Goal: Task Accomplishment & Management: Use online tool/utility

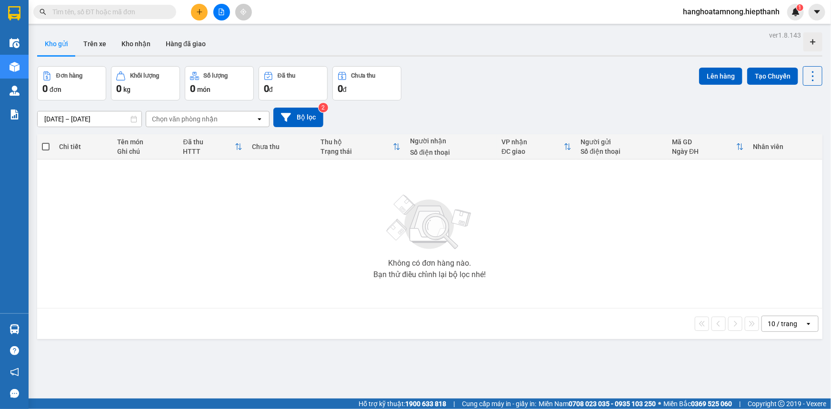
click at [217, 20] on div "Kết quả tìm kiếm ( 0 ) Bộ lọc Gửi 3 ngày gần nhất No Data hanghoatamnong.hiepth…" at bounding box center [415, 12] width 831 height 24
click at [219, 13] on icon "file-add" at bounding box center [221, 12] width 5 height 7
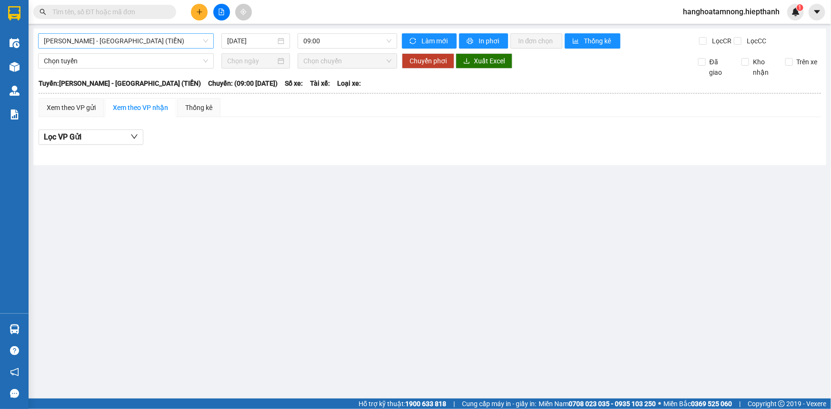
click at [102, 40] on span "[PERSON_NAME] - [GEOGRAPHIC_DATA] (TIỀN)" at bounding box center [126, 41] width 164 height 14
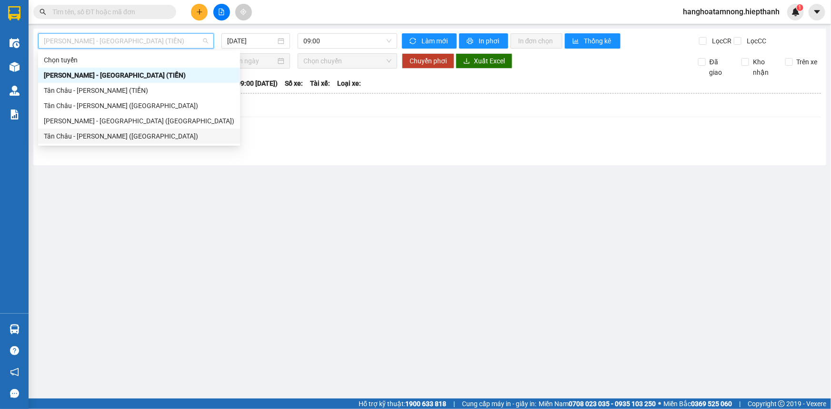
click at [71, 138] on div "Tân Châu - [PERSON_NAME] ([GEOGRAPHIC_DATA])" at bounding box center [139, 136] width 190 height 10
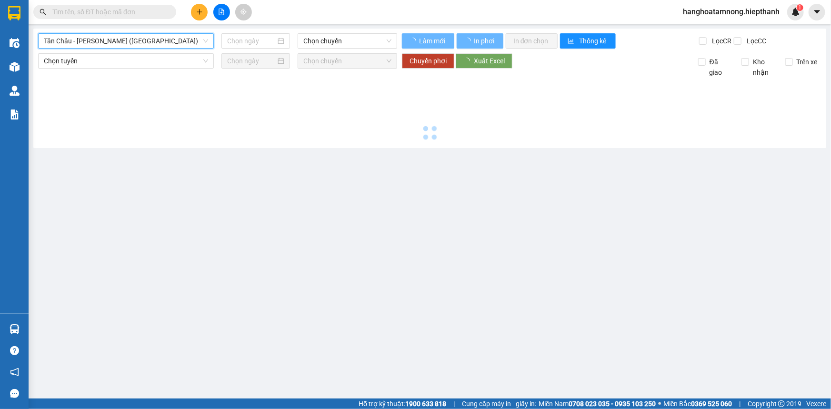
type input "[DATE]"
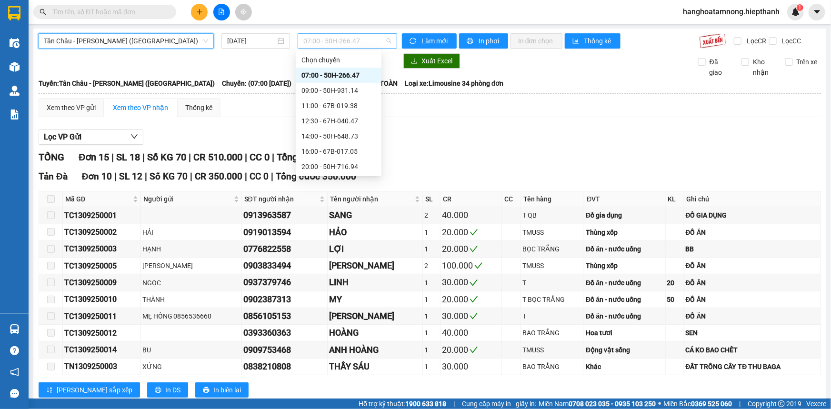
click at [326, 40] on span "07:00 - 50H-266.47" at bounding box center [347, 41] width 88 height 14
click at [123, 43] on span "Tân Châu - [PERSON_NAME] ([GEOGRAPHIC_DATA])" at bounding box center [126, 41] width 164 height 14
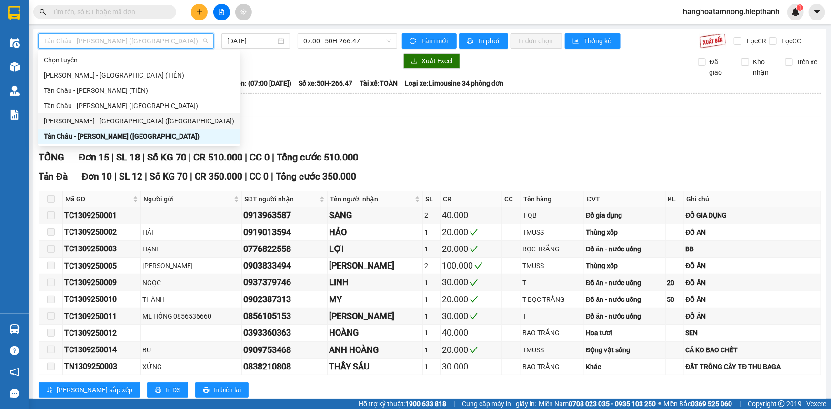
click at [72, 116] on div "[PERSON_NAME] - [GEOGRAPHIC_DATA] ([GEOGRAPHIC_DATA])" at bounding box center [139, 121] width 190 height 10
type input "[DATE]"
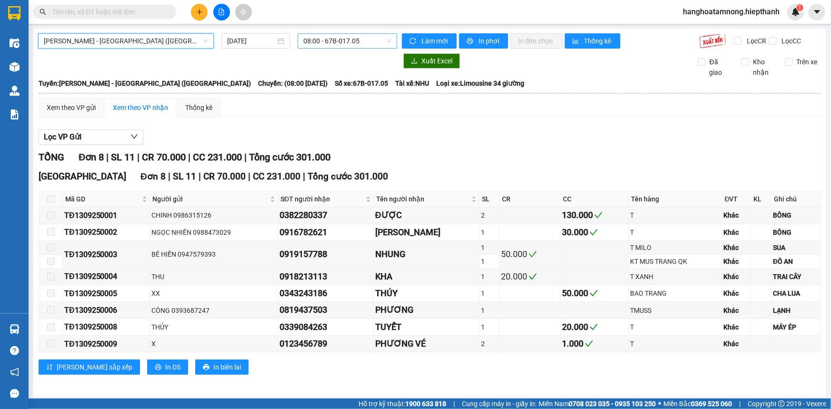
drag, startPoint x: 358, startPoint y: 28, endPoint x: 353, endPoint y: 33, distance: 7.4
click at [356, 30] on div "[GEOGRAPHIC_DATA] - [GEOGRAPHIC_DATA] (Giường) [GEOGRAPHIC_DATA] - [GEOGRAPHIC_…" at bounding box center [429, 213] width 793 height 368
click at [351, 36] on span "08:00 - 67B-017.05" at bounding box center [347, 41] width 88 height 14
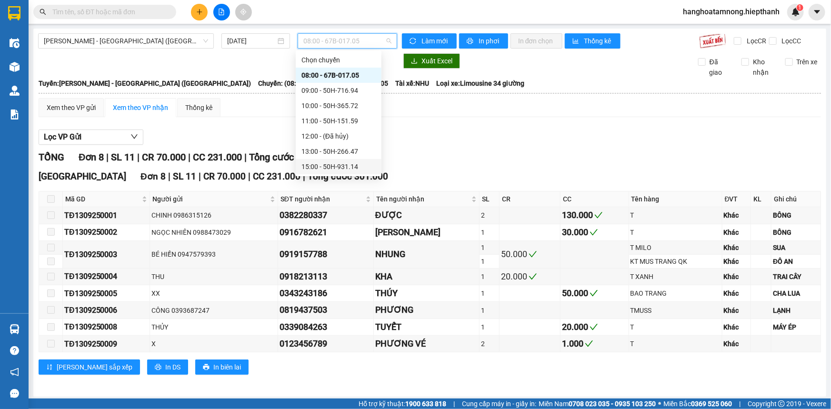
click at [341, 163] on div "15:00 - 50H-931.14" at bounding box center [338, 166] width 74 height 10
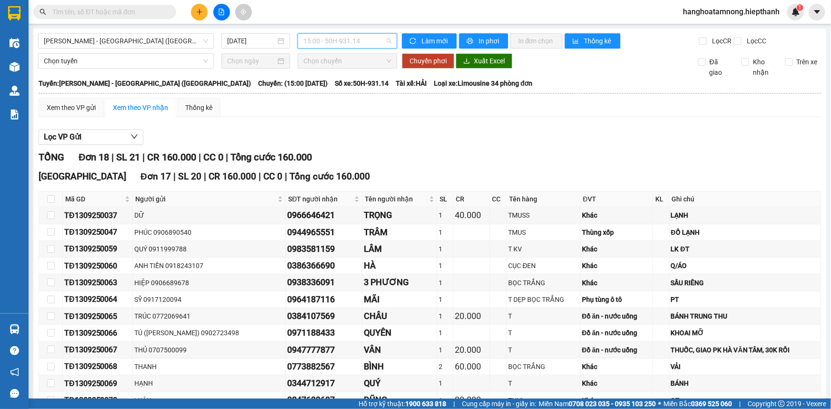
click at [328, 47] on span "15:00 - 50H-931.14" at bounding box center [347, 41] width 88 height 14
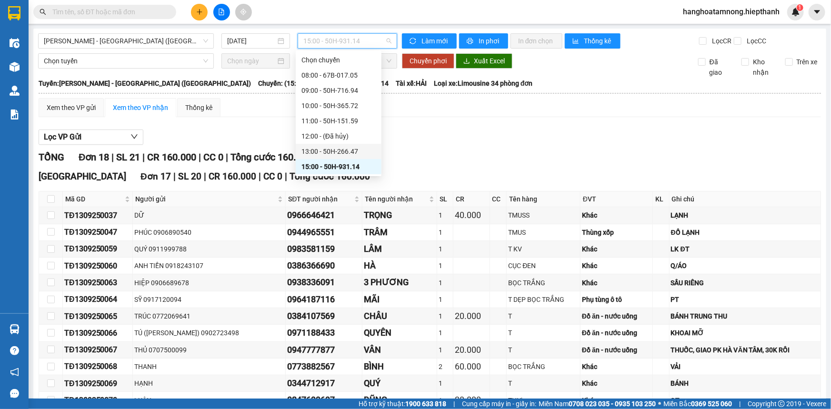
click at [317, 150] on div "13:00 - 50H-266.47" at bounding box center [338, 151] width 74 height 10
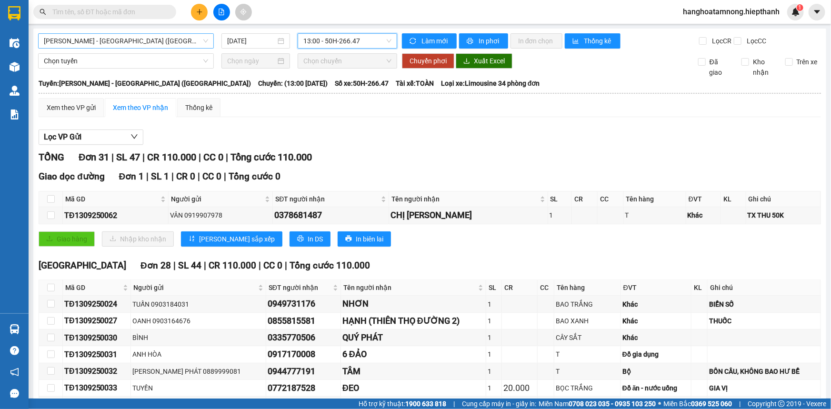
click at [134, 41] on span "[PERSON_NAME] - [GEOGRAPHIC_DATA] ([GEOGRAPHIC_DATA])" at bounding box center [126, 41] width 164 height 14
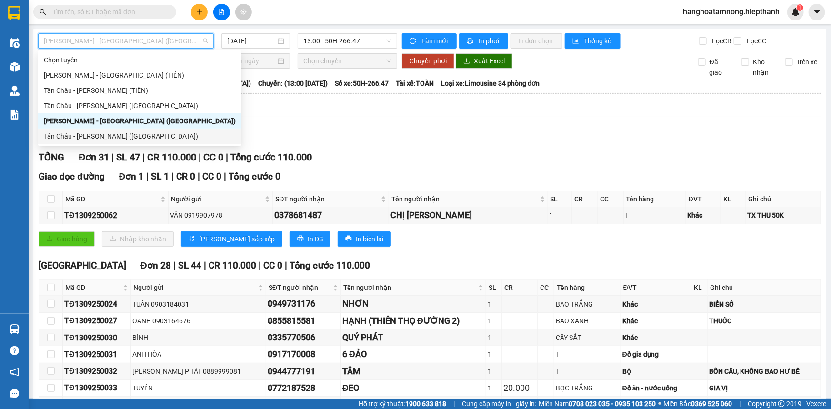
click at [76, 136] on div "Tân Châu - [PERSON_NAME] ([GEOGRAPHIC_DATA])" at bounding box center [140, 136] width 192 height 10
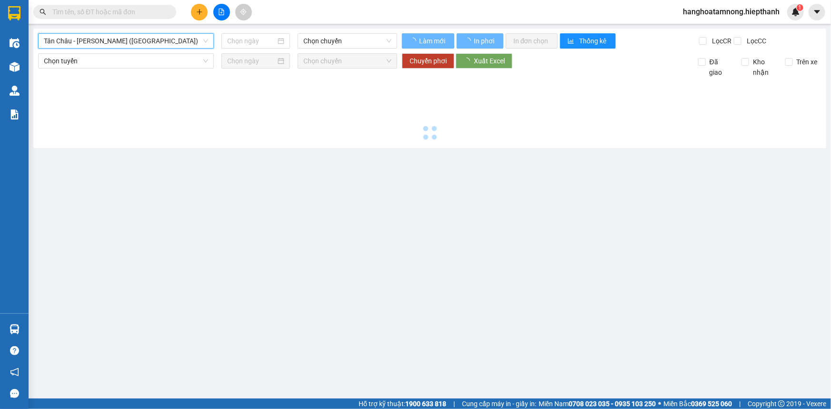
type input "[DATE]"
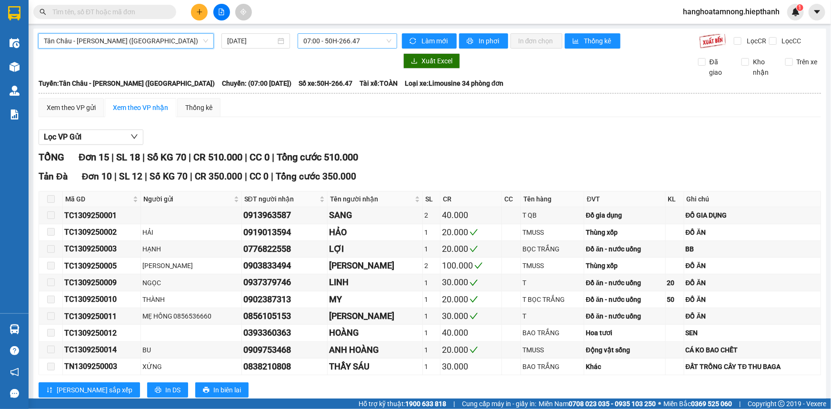
click at [332, 39] on span "07:00 - 50H-266.47" at bounding box center [347, 41] width 88 height 14
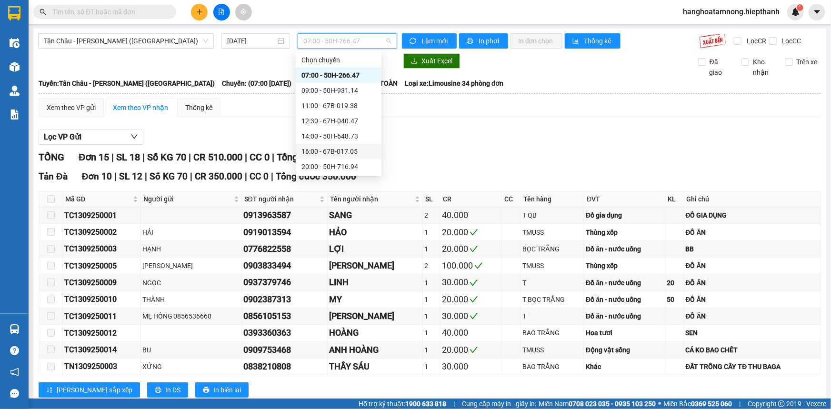
click at [334, 155] on div "16:00 - 67B-017.05" at bounding box center [338, 151] width 74 height 10
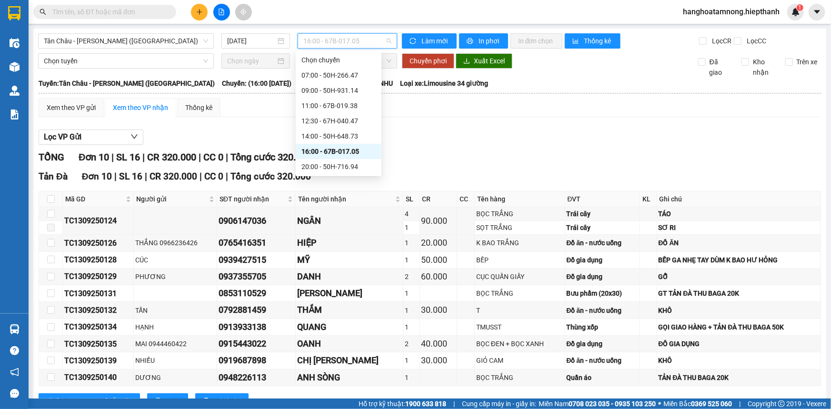
click at [353, 38] on span "16:00 - 67B-017.05" at bounding box center [347, 41] width 88 height 14
click at [447, 161] on div "TỔNG Đơn 10 | SL 16 | CR 320.000 | CC 0 | Tổng cước 320.000" at bounding box center [430, 157] width 782 height 15
click at [324, 45] on span "16:00 - 67B-017.05" at bounding box center [347, 41] width 88 height 14
click at [323, 130] on div "14:00 - 50H-648.73" at bounding box center [339, 136] width 86 height 15
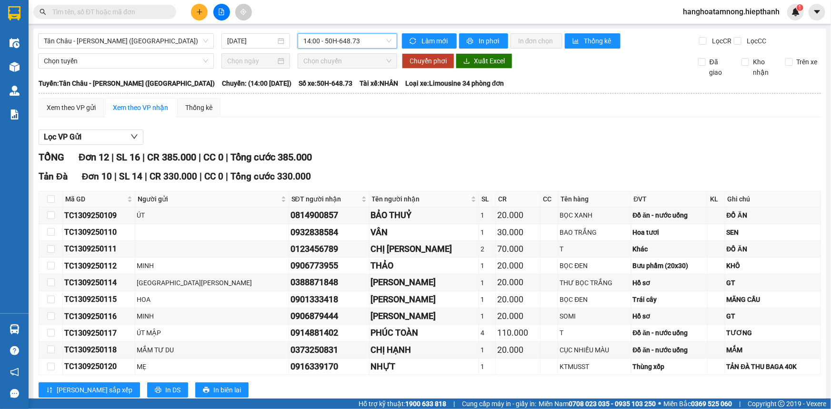
click at [341, 43] on span "14:00 - 50H-648.73" at bounding box center [347, 41] width 88 height 14
click at [253, 116] on div "Xem theo VP gửi Xem theo VP nhận Thống kê" at bounding box center [430, 107] width 782 height 19
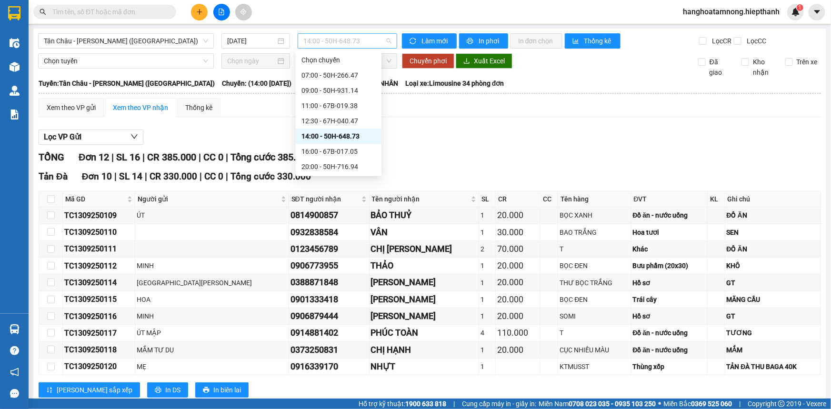
click at [345, 37] on span "14:00 - 50H-648.73" at bounding box center [347, 41] width 88 height 14
click at [319, 151] on div "16:00 - 67B-017.05" at bounding box center [338, 151] width 74 height 10
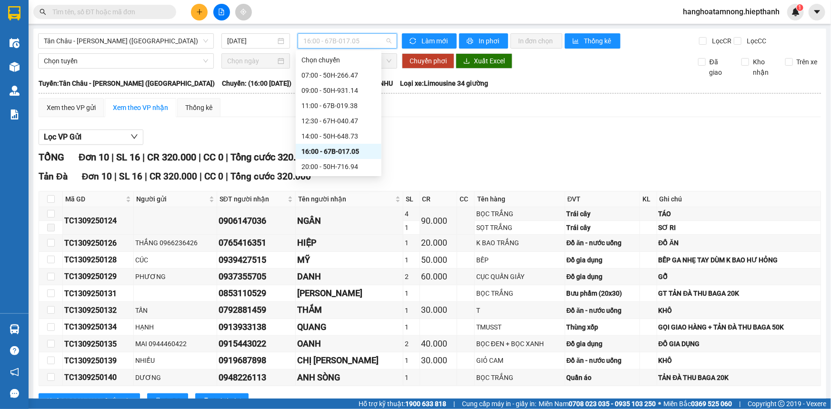
click at [319, 40] on span "16:00 - 67B-017.05" at bounding box center [347, 41] width 88 height 14
click at [215, 123] on div "Xem theo VP gửi Xem theo VP nhận Thống kê Lọc VP Gửi TỔNG Đơn 10 | SL 16 | CR …" at bounding box center [430, 259] width 782 height 322
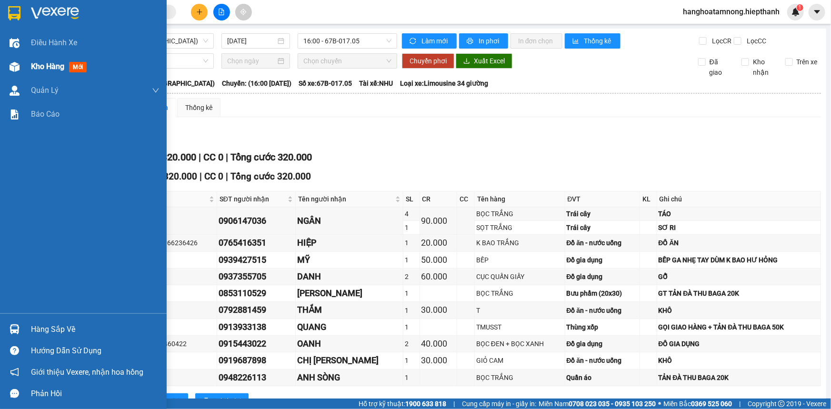
click at [24, 73] on div "Kho hàng mới" at bounding box center [83, 67] width 167 height 24
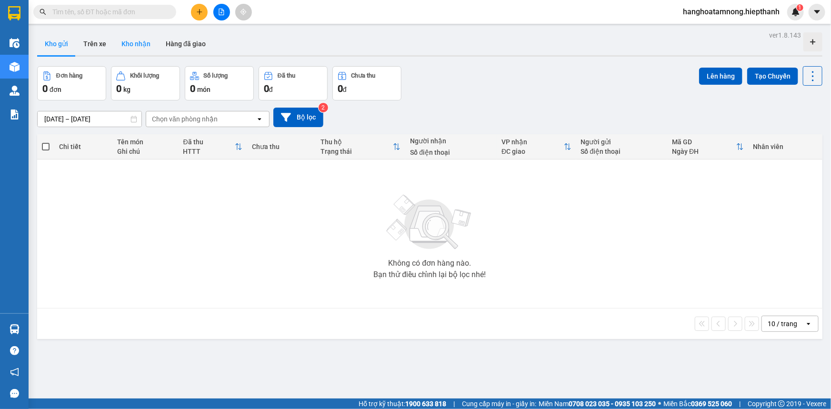
click at [138, 39] on button "Kho nhận" at bounding box center [136, 43] width 44 height 23
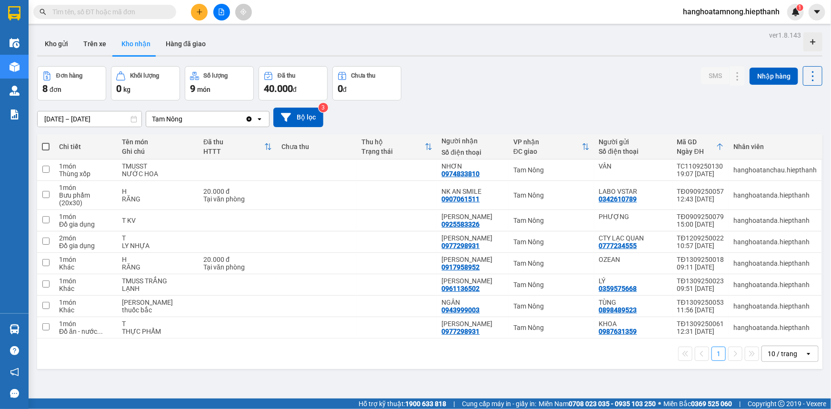
click at [124, 13] on input "text" at bounding box center [108, 12] width 112 height 10
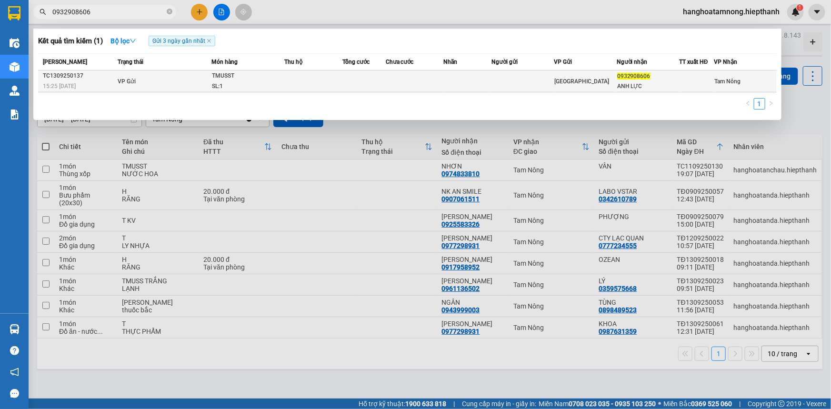
type input "0932908606"
click at [269, 77] on div "TMUSST" at bounding box center [247, 76] width 71 height 10
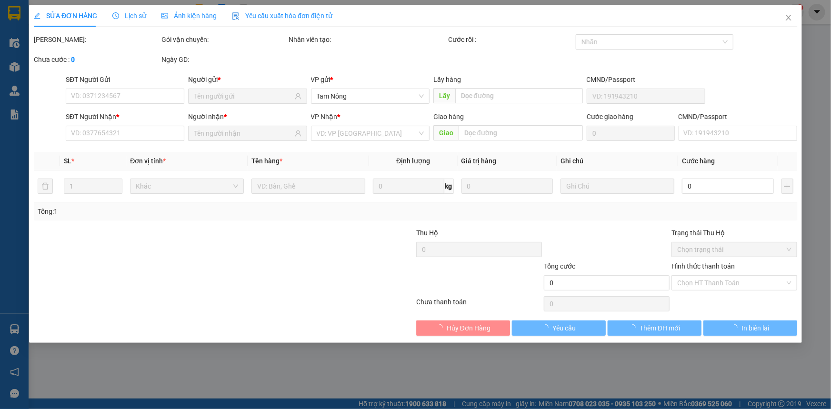
type input "0932908606"
type input "ANH LỰC"
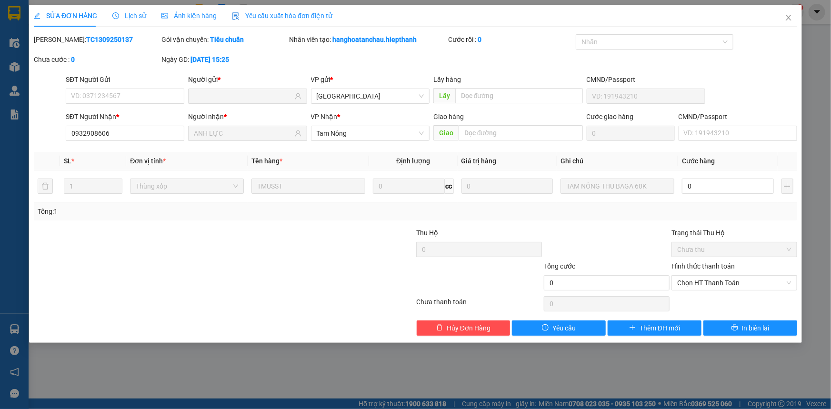
click at [300, 261] on div at bounding box center [352, 277] width 128 height 33
click at [788, 19] on icon "close" at bounding box center [789, 18] width 8 height 8
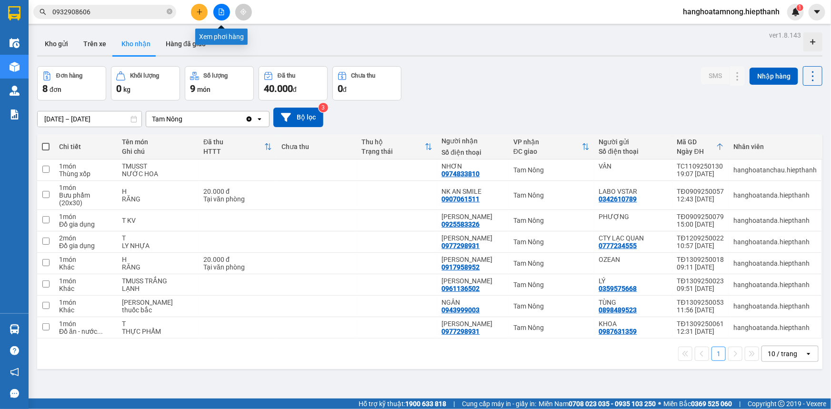
click at [221, 12] on icon "file-add" at bounding box center [221, 12] width 5 height 7
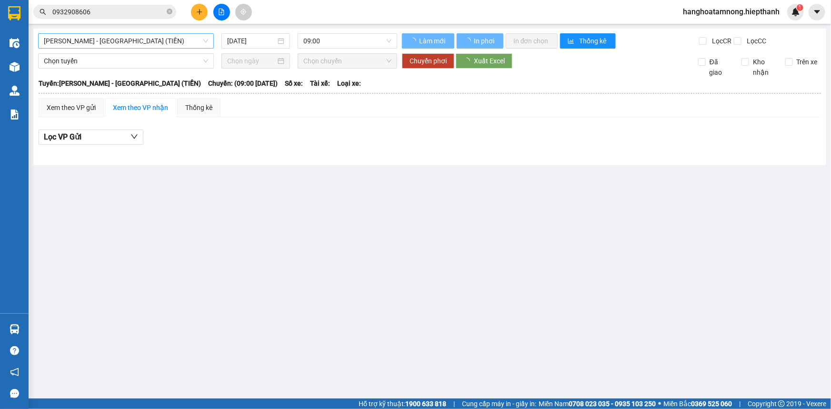
click at [106, 40] on span "[PERSON_NAME] - [GEOGRAPHIC_DATA] (TIỀN)" at bounding box center [126, 41] width 164 height 14
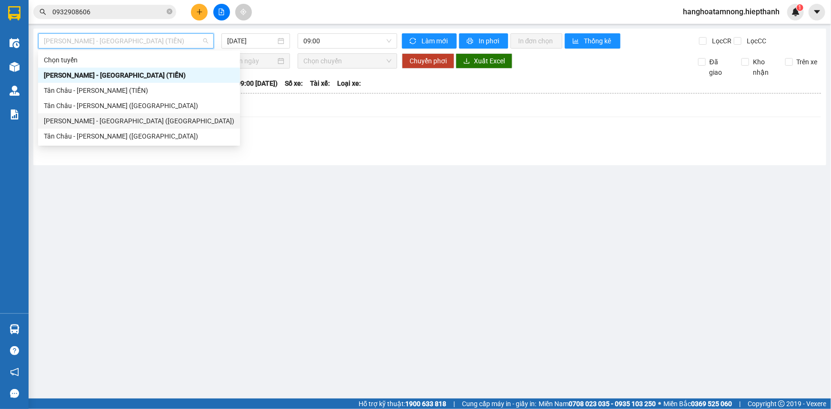
click at [71, 119] on div "[PERSON_NAME] - [GEOGRAPHIC_DATA] ([GEOGRAPHIC_DATA])" at bounding box center [139, 121] width 190 height 10
type input "[DATE]"
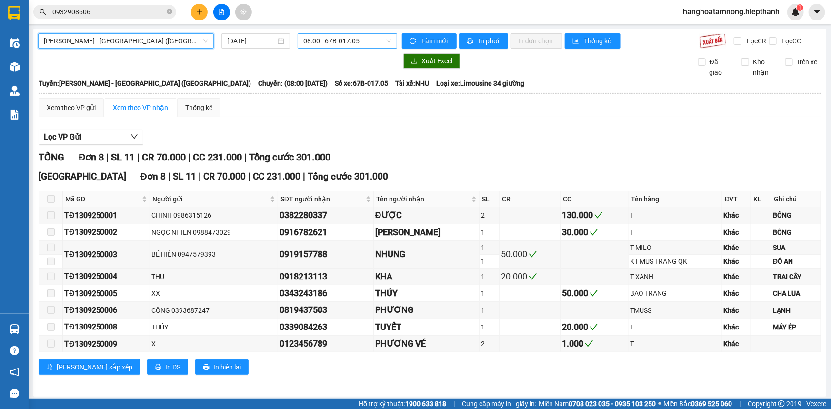
click at [328, 40] on span "08:00 - 67B-017.05" at bounding box center [347, 41] width 88 height 14
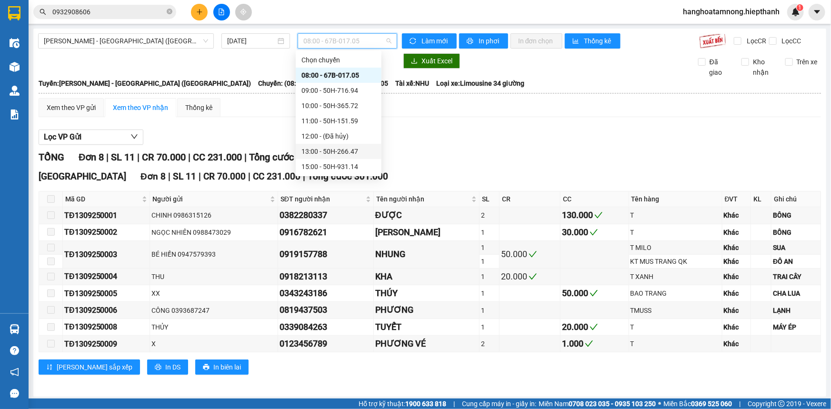
click at [314, 146] on div "13:00 - 50H-266.47" at bounding box center [338, 151] width 74 height 10
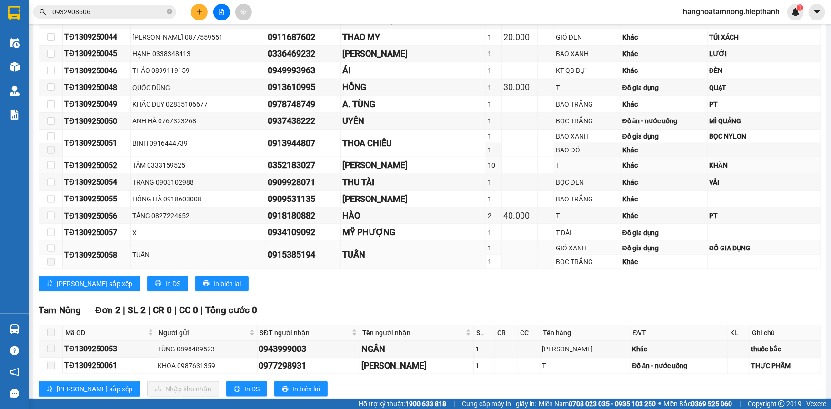
scroll to position [541, 0]
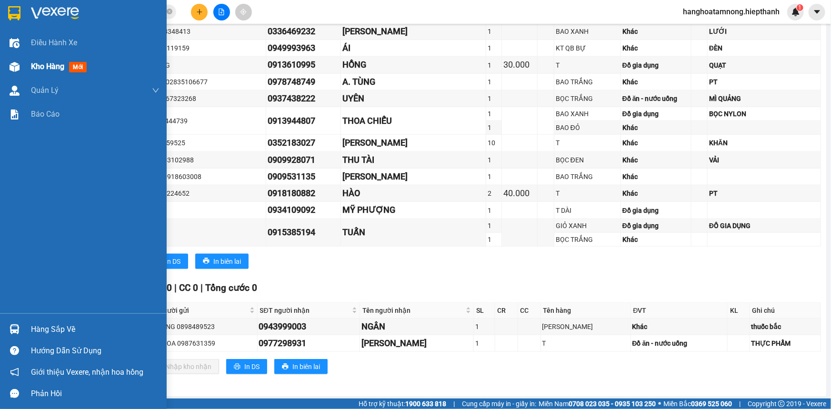
click at [34, 63] on span "Kho hàng" at bounding box center [47, 66] width 33 height 9
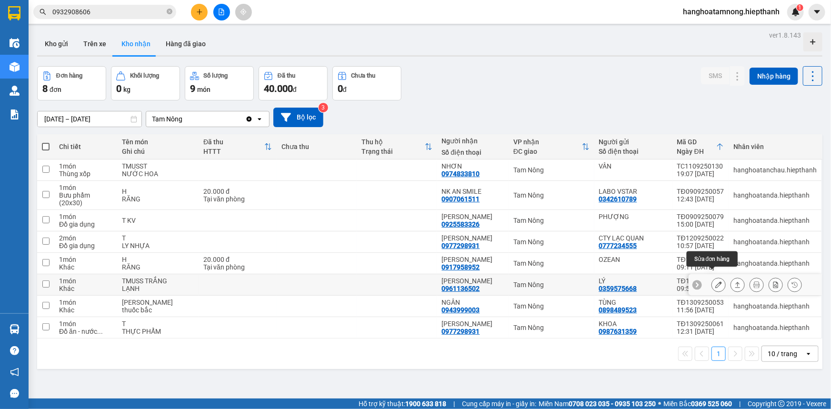
click at [715, 281] on icon at bounding box center [718, 284] width 7 height 7
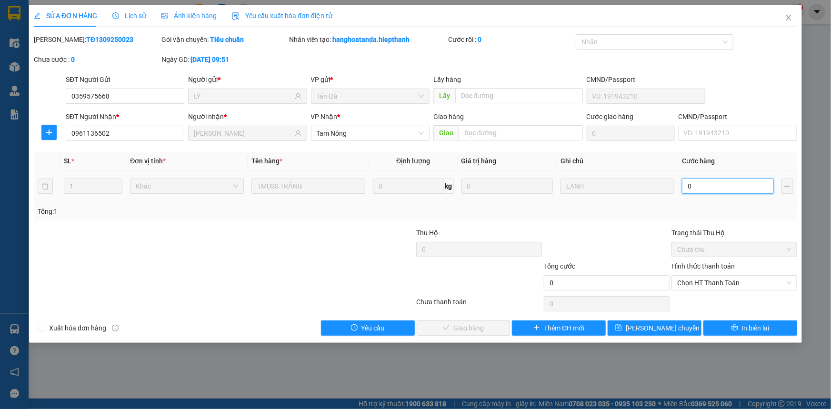
click at [725, 181] on input "0" at bounding box center [728, 186] width 92 height 15
type input "3"
type input "30"
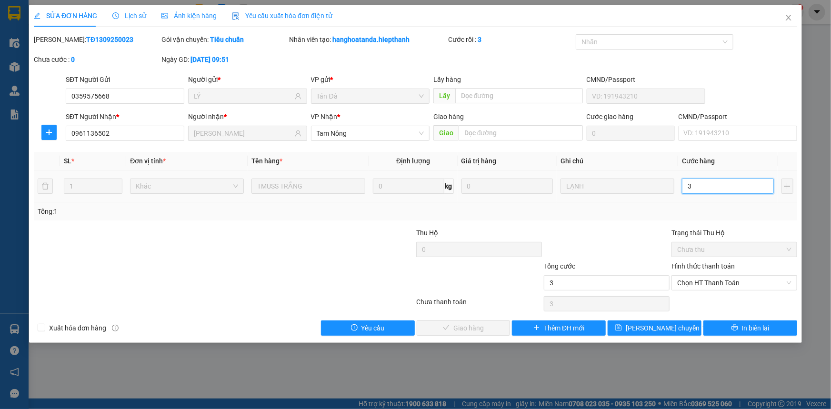
type input "30"
click at [718, 280] on span "Chọn HT Thanh Toán" at bounding box center [734, 283] width 114 height 14
type input "30.000"
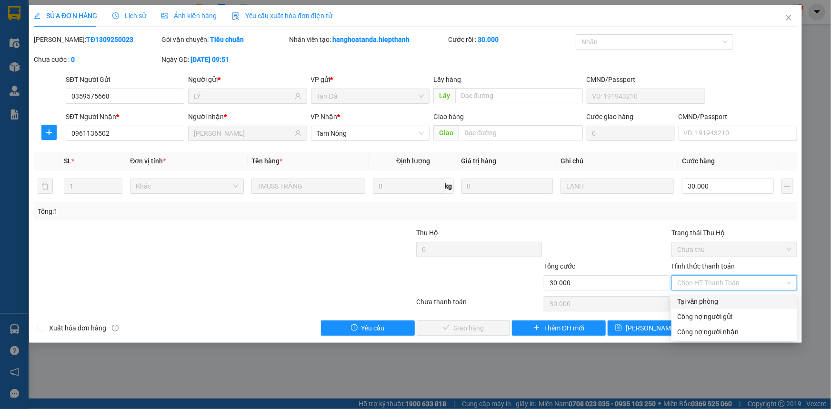
drag, startPoint x: 704, startPoint y: 302, endPoint x: 657, endPoint y: 302, distance: 46.7
click at [703, 302] on div "Tại văn phòng" at bounding box center [734, 301] width 114 height 10
type input "0"
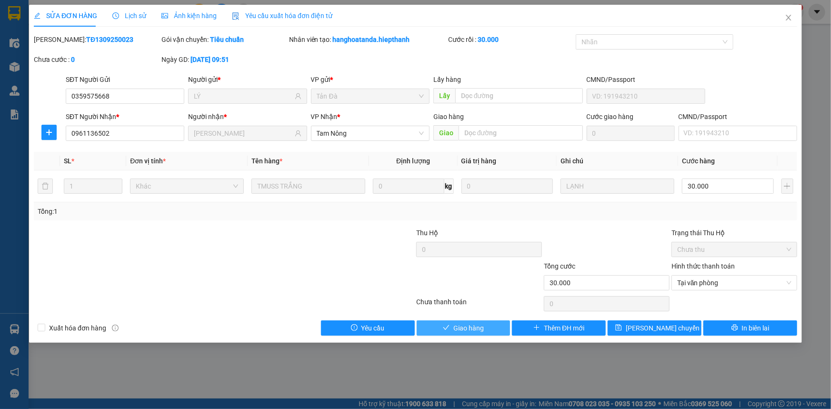
click at [471, 330] on span "Giao hàng" at bounding box center [468, 328] width 30 height 10
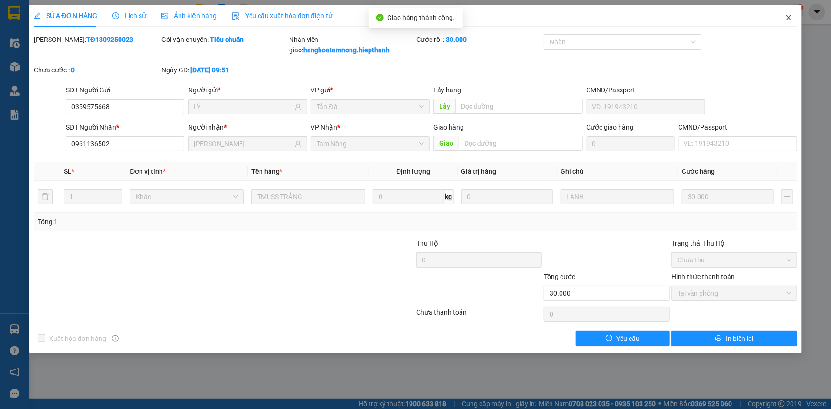
click at [793, 19] on span "Close" at bounding box center [788, 18] width 27 height 27
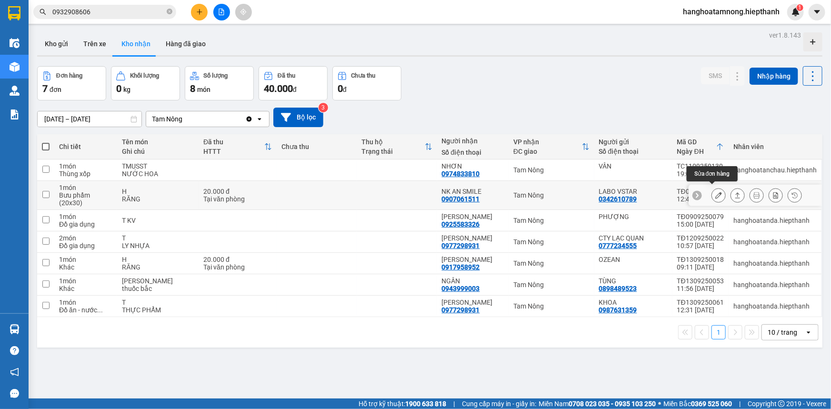
click at [715, 192] on icon at bounding box center [718, 195] width 7 height 7
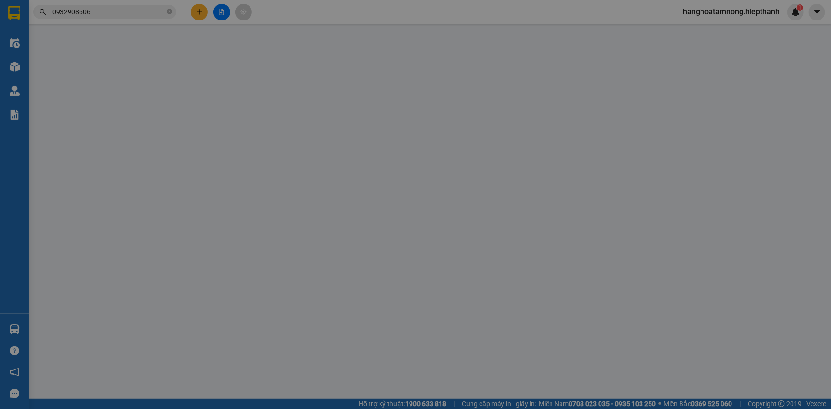
type input "0342610789"
type input "LABO VSTAR"
type input "0907061511"
type input "NK AN SMILE"
type input "20.000"
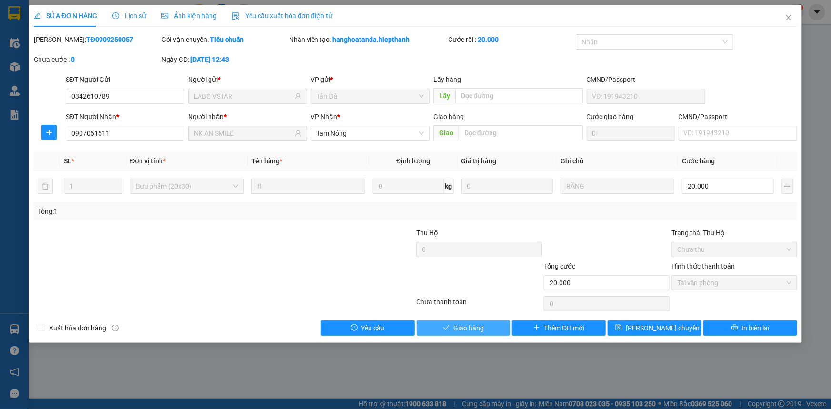
click at [478, 335] on button "Giao hàng" at bounding box center [464, 327] width 94 height 15
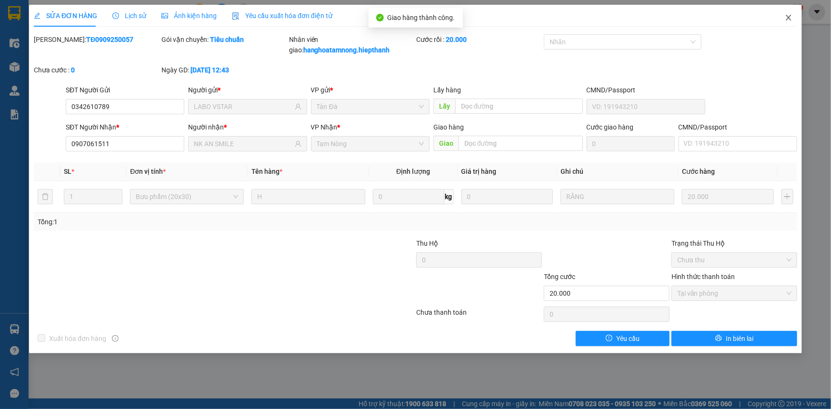
click at [785, 17] on icon "close" at bounding box center [789, 18] width 8 height 8
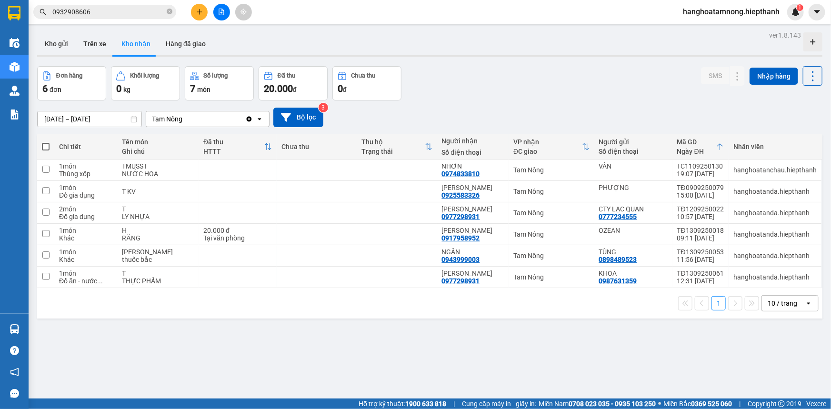
click at [108, 121] on input "[DATE] – [DATE]" at bounding box center [90, 118] width 104 height 15
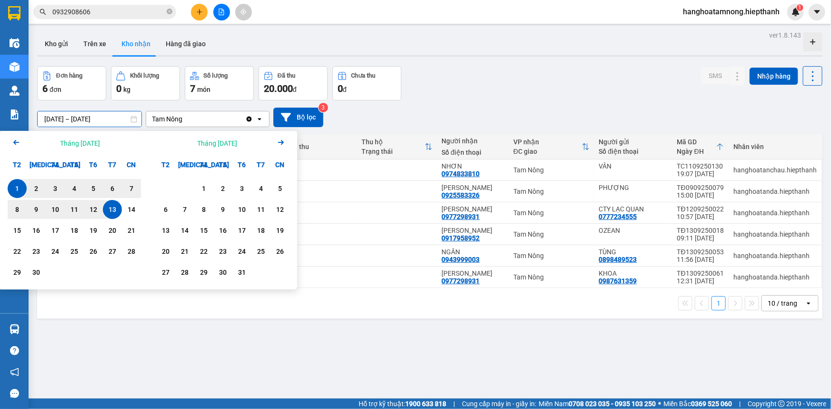
click at [112, 209] on div "13" at bounding box center [112, 209] width 13 height 11
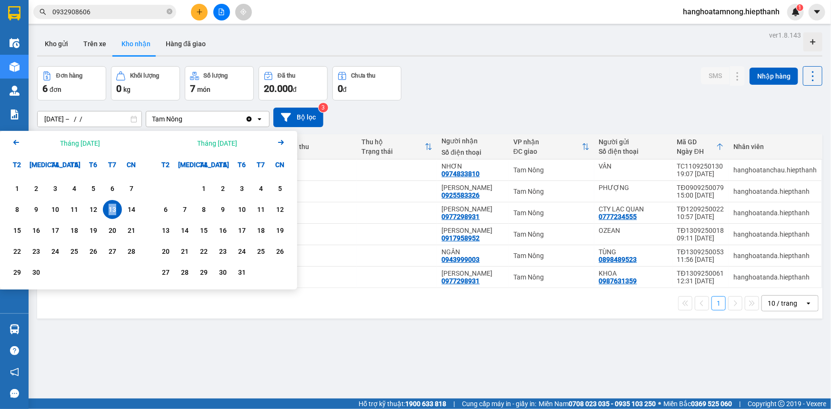
click at [112, 209] on div "13" at bounding box center [112, 209] width 13 height 11
type input "[DATE] – [DATE]"
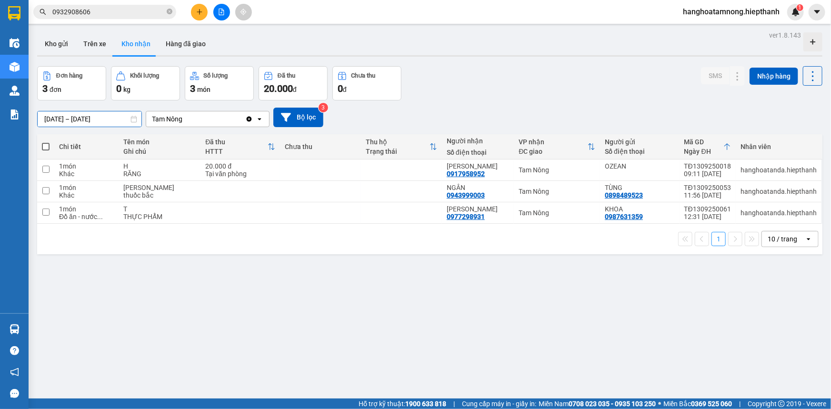
click at [114, 114] on input "[DATE] – [DATE]" at bounding box center [90, 118] width 104 height 15
click at [219, 10] on icon "file-add" at bounding box center [221, 12] width 5 height 7
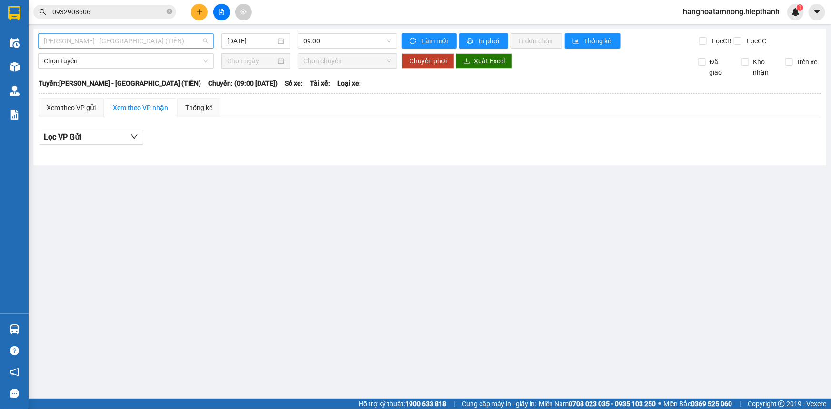
click at [114, 42] on span "[PERSON_NAME] - [GEOGRAPHIC_DATA] (TIỀN)" at bounding box center [126, 41] width 164 height 14
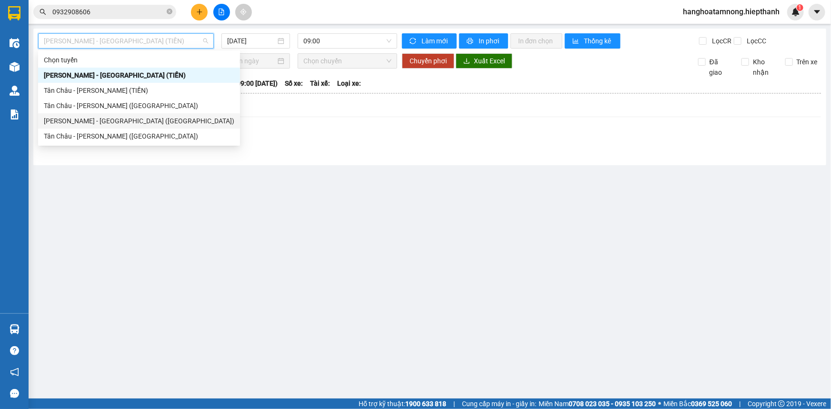
click at [95, 123] on div "[PERSON_NAME] - [GEOGRAPHIC_DATA] ([GEOGRAPHIC_DATA])" at bounding box center [139, 121] width 190 height 10
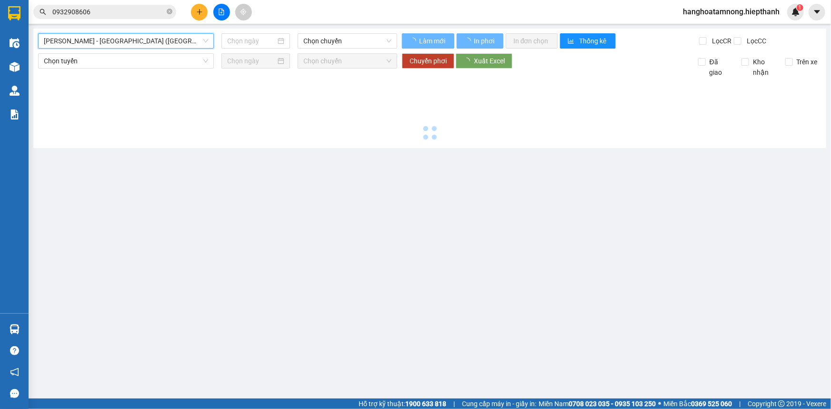
type input "[DATE]"
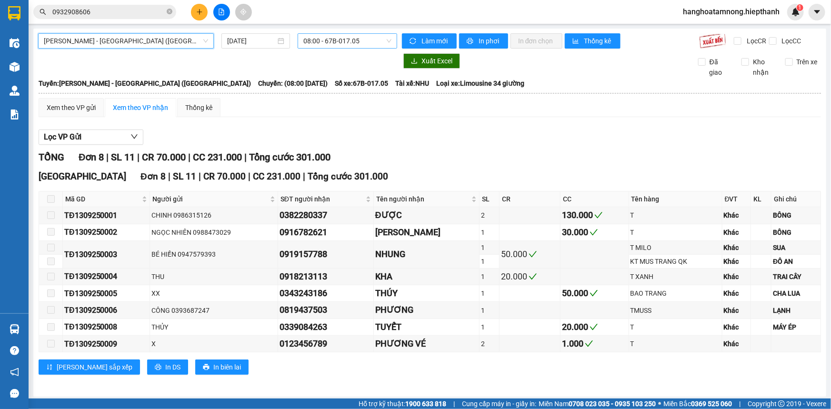
click at [325, 42] on span "08:00 - 67B-017.05" at bounding box center [347, 41] width 88 height 14
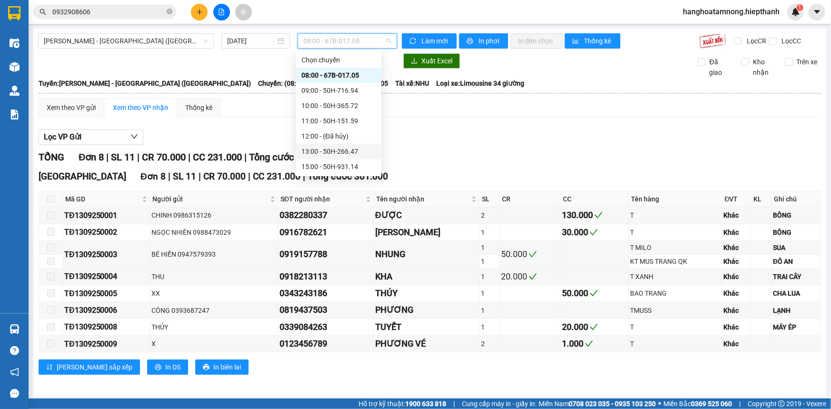
click at [321, 153] on div "13:00 - 50H-266.47" at bounding box center [338, 151] width 74 height 10
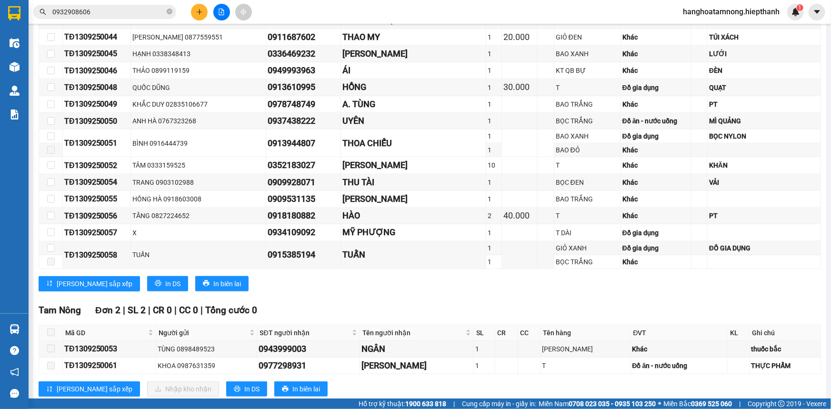
scroll to position [541, 0]
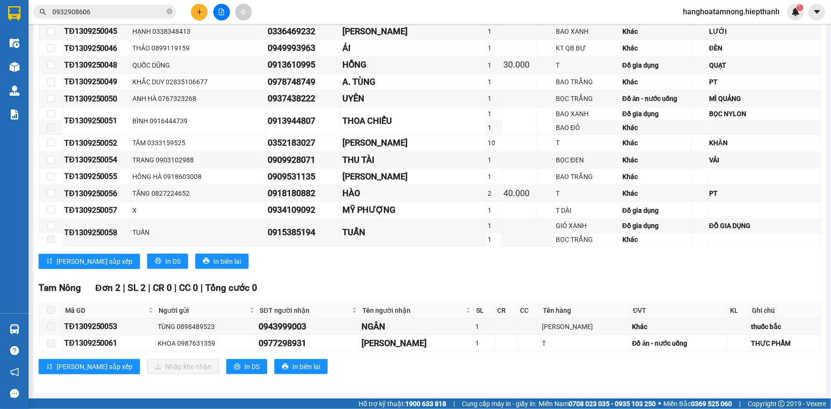
click at [50, 309] on span at bounding box center [51, 310] width 8 height 8
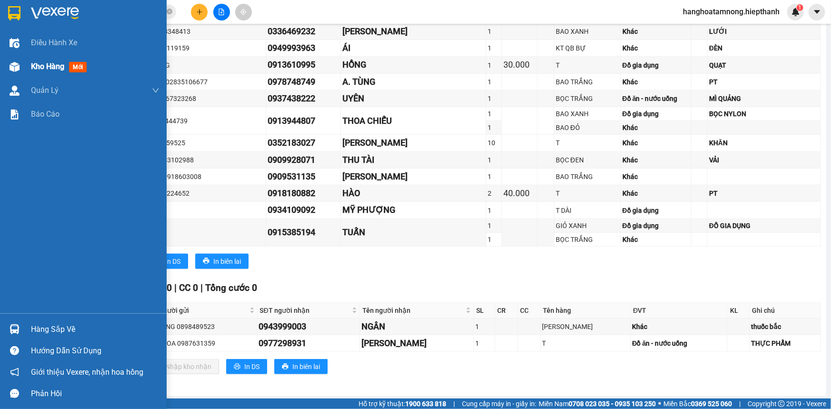
click at [36, 62] on span "Kho hàng" at bounding box center [47, 66] width 33 height 9
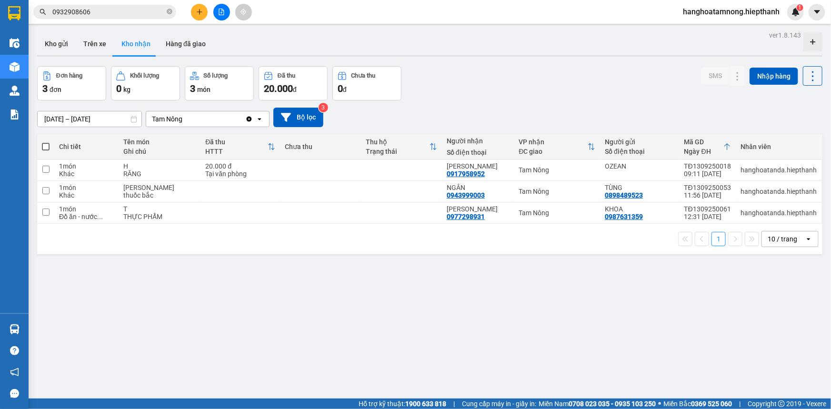
click at [83, 120] on input "[DATE] – [DATE]" at bounding box center [90, 118] width 104 height 15
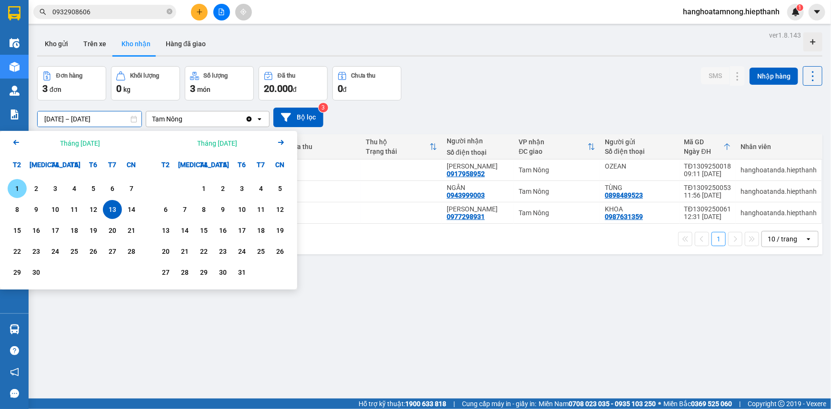
click at [18, 186] on div "1" at bounding box center [16, 188] width 13 height 11
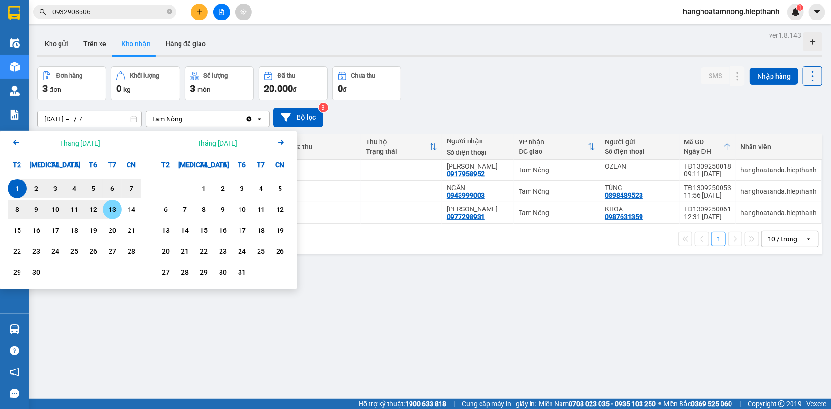
click at [115, 209] on div "13" at bounding box center [112, 209] width 13 height 11
type input "[DATE] – [DATE]"
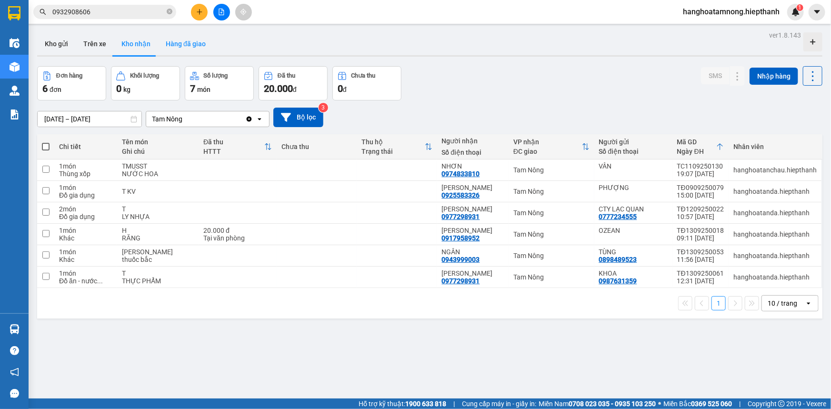
click at [181, 44] on button "Hàng đã giao" at bounding box center [185, 43] width 55 height 23
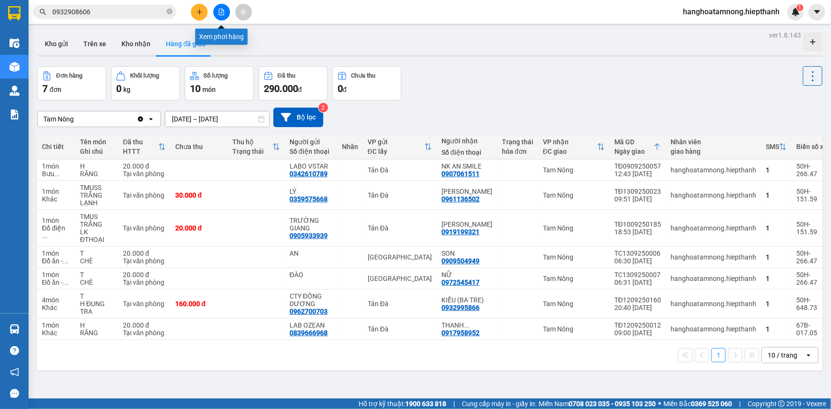
click at [220, 13] on icon "file-add" at bounding box center [221, 12] width 7 height 7
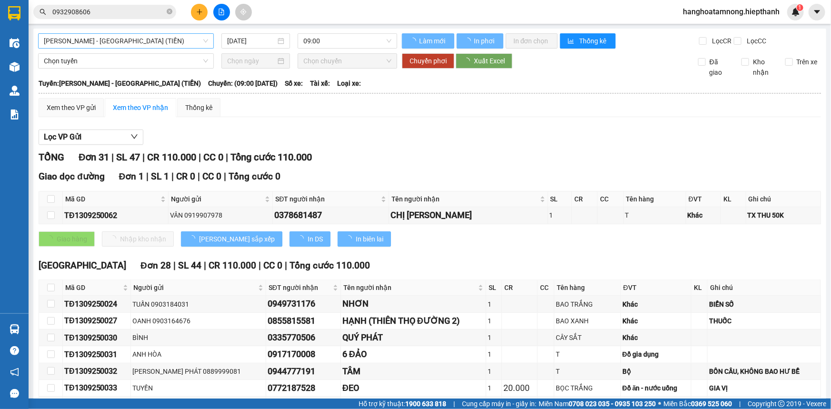
click at [107, 41] on span "[PERSON_NAME] - [GEOGRAPHIC_DATA] (TIỀN)" at bounding box center [126, 41] width 164 height 14
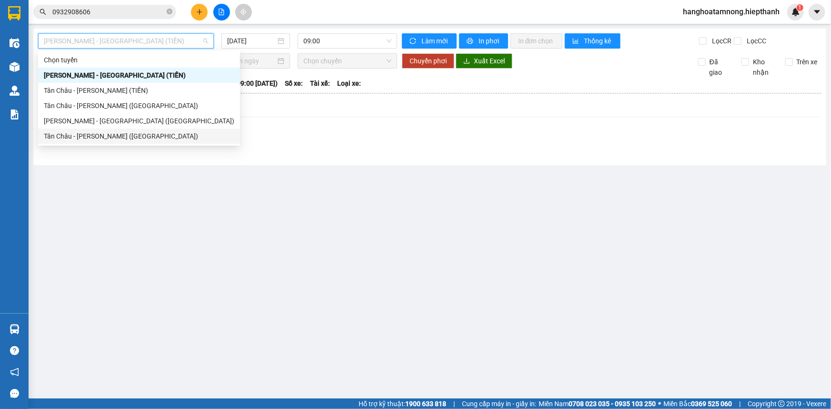
click at [79, 138] on div "Tân Châu - [PERSON_NAME] ([GEOGRAPHIC_DATA])" at bounding box center [139, 136] width 190 height 10
type input "[DATE]"
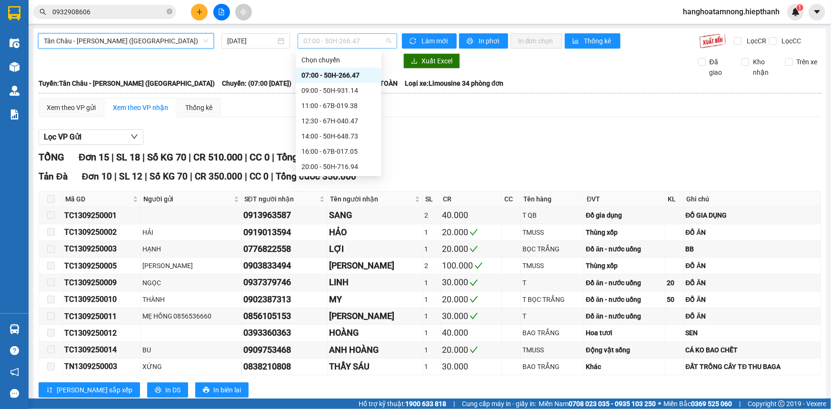
click at [322, 40] on span "07:00 - 50H-266.47" at bounding box center [347, 41] width 88 height 14
click at [318, 150] on div "16:00 - 67B-017.05" at bounding box center [338, 151] width 74 height 10
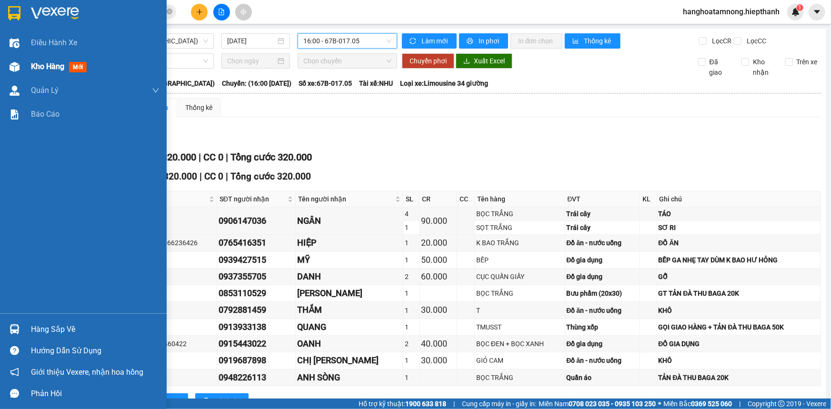
click at [28, 66] on div "Kho hàng mới" at bounding box center [83, 67] width 167 height 24
